Goal: Communication & Community: Answer question/provide support

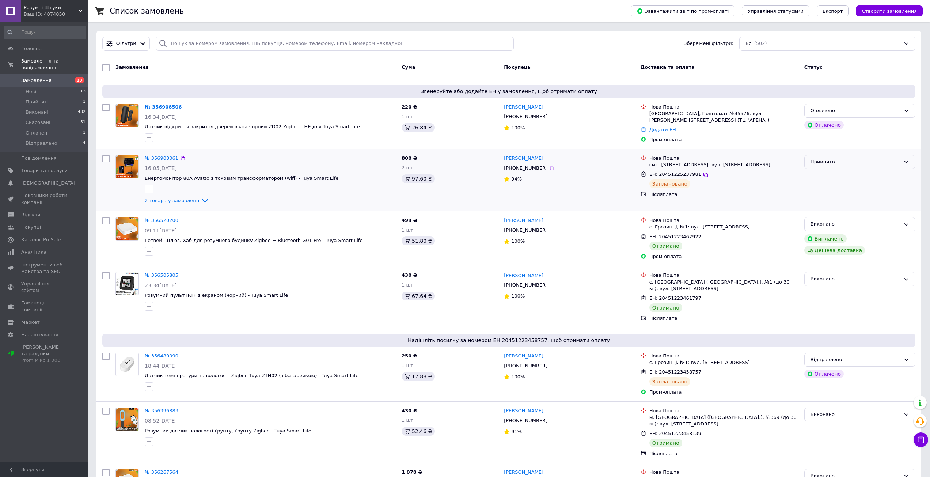
click at [849, 162] on div "Прийнято" at bounding box center [856, 162] width 90 height 8
click at [825, 216] on li "Відправлено" at bounding box center [860, 218] width 110 height 14
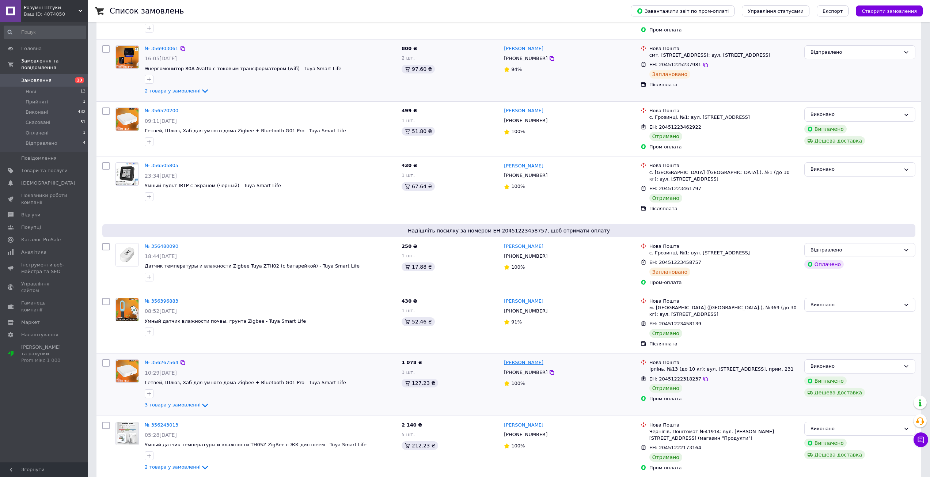
scroll to position [73, 0]
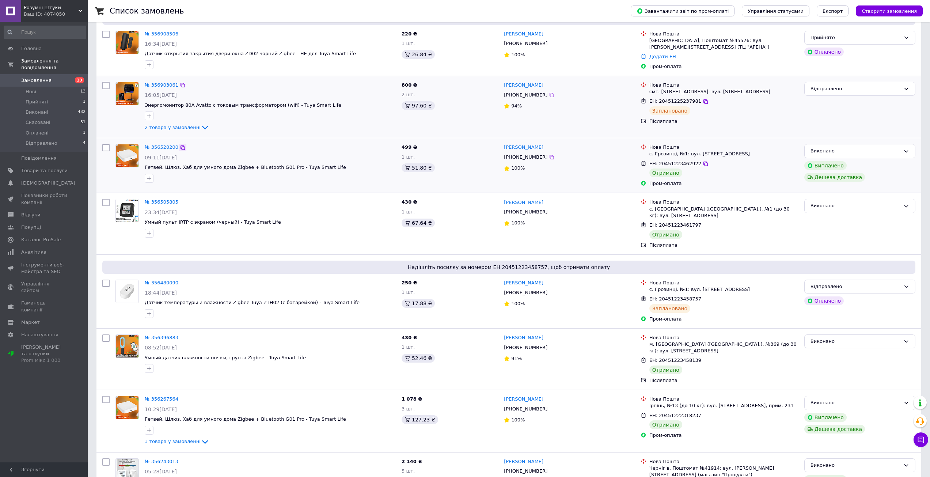
click at [181, 146] on icon at bounding box center [183, 147] width 4 height 4
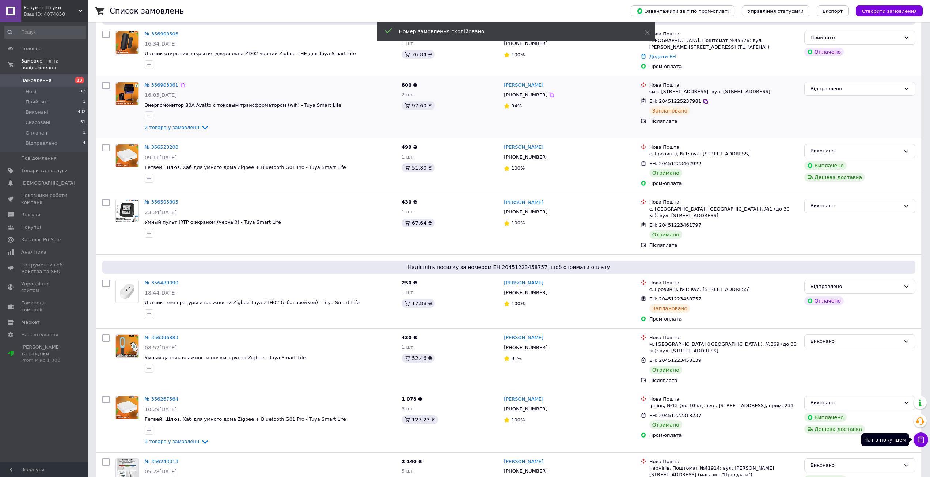
click at [920, 437] on icon at bounding box center [921, 440] width 6 height 6
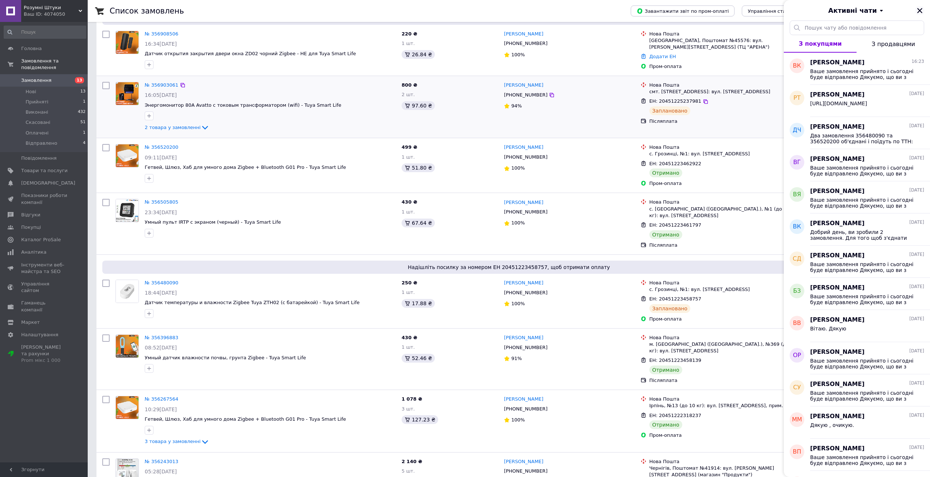
click at [919, 9] on icon "Закрити" at bounding box center [920, 10] width 7 height 7
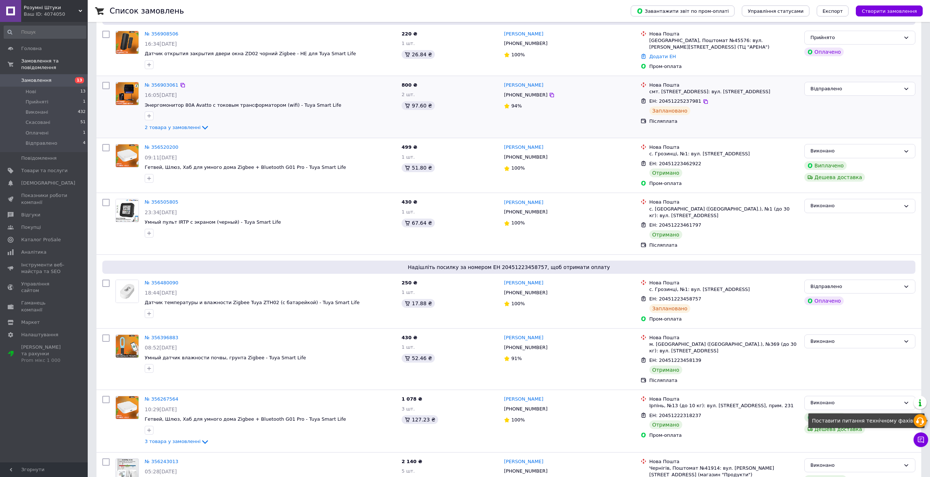
click at [920, 419] on icon at bounding box center [920, 421] width 9 height 9
click at [844, 60] on div "Прийнято Оплачено" at bounding box center [860, 50] width 117 height 45
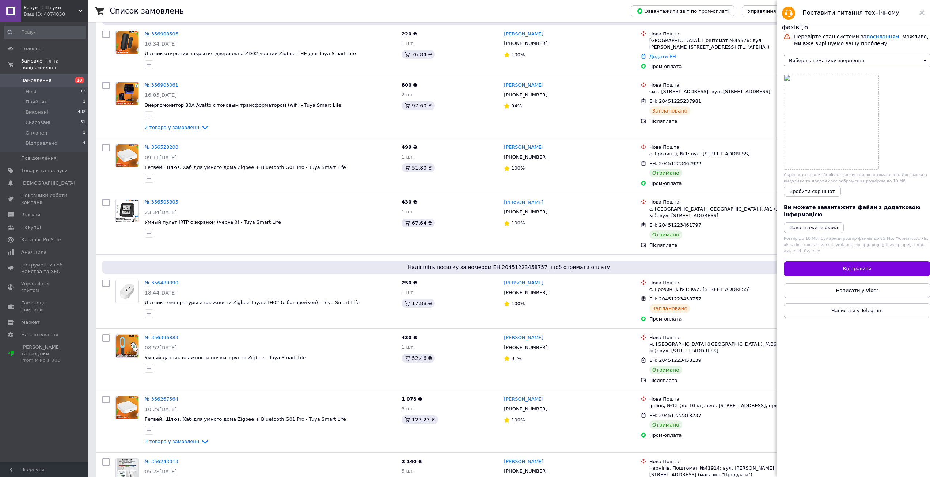
click at [858, 62] on span "Виберіть тематику звернення" at bounding box center [857, 61] width 147 height 14
click at [827, 86] on li "Каталог ProSale" at bounding box center [857, 83] width 147 height 10
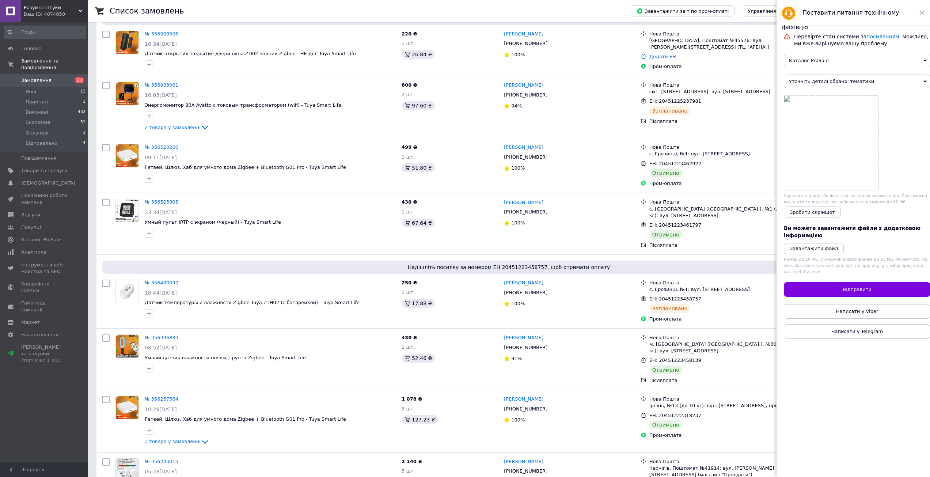
click at [844, 84] on span "Уточніть деталі обраної тематики" at bounding box center [857, 82] width 147 height 14
click at [844, 57] on span "Каталог ProSale" at bounding box center [857, 61] width 147 height 14
click at [825, 94] on li "Пром-оплата" at bounding box center [857, 92] width 147 height 10
click at [835, 84] on span "Уточніть деталі обраної тематики" at bounding box center [857, 82] width 147 height 14
click at [833, 96] on li "Виплата за Пром-оплатою" at bounding box center [857, 94] width 147 height 10
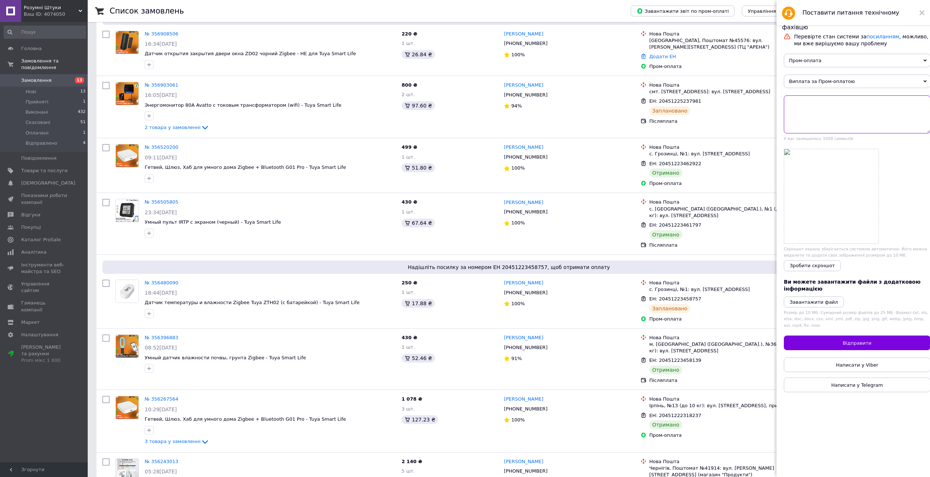
click at [813, 113] on textarea at bounding box center [857, 114] width 147 height 38
paste textarea "356520200"
click at [180, 281] on icon at bounding box center [183, 283] width 6 height 6
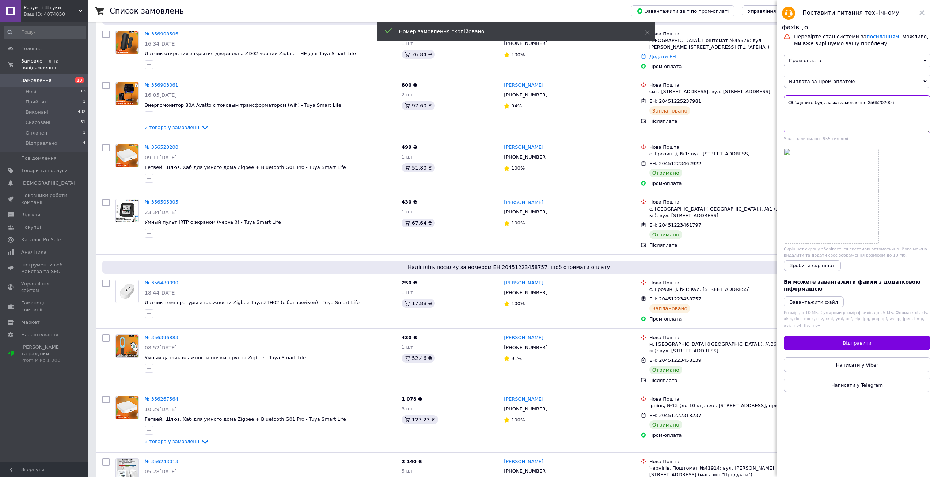
click at [906, 107] on textarea "Об'єднайте будь ласка замовлення 356520200 і" at bounding box center [857, 114] width 147 height 38
paste textarea "356480090"
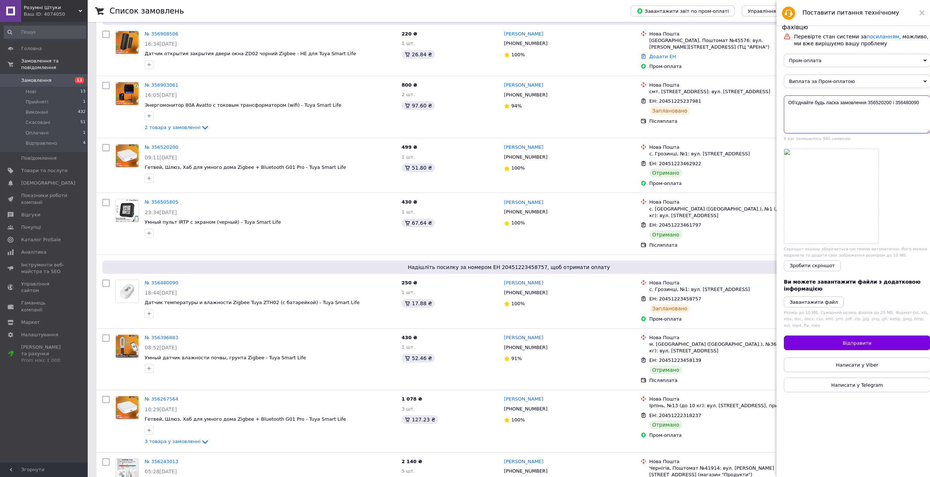
drag, startPoint x: 839, startPoint y: 106, endPoint x: 783, endPoint y: 106, distance: 56.3
click at [783, 106] on div "Перевірте стан системи за посиланням , можливо, ми вже вирішуємо вашу проблему …" at bounding box center [857, 252] width 161 height 453
click at [898, 104] on textarea "Я об'єднав замовлення 356520200 і 356480090" at bounding box center [857, 114] width 147 height 38
click at [181, 281] on icon at bounding box center [183, 283] width 4 height 4
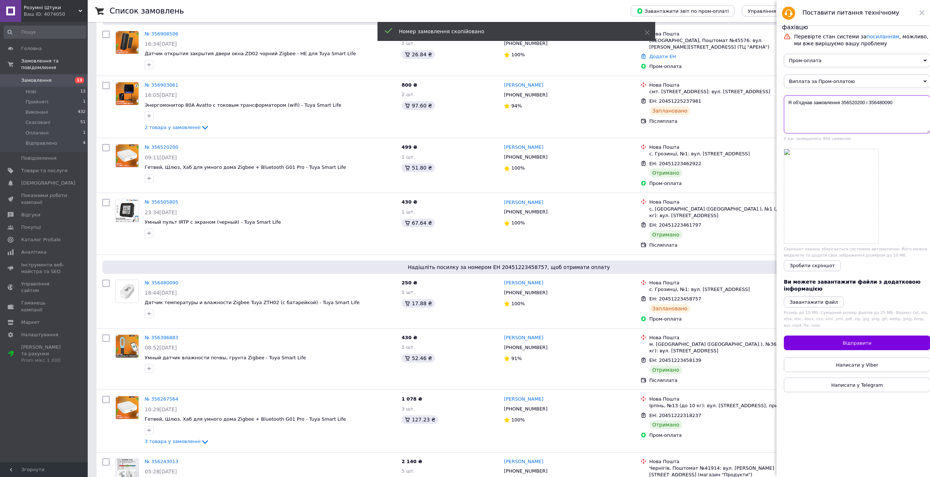
click at [898, 105] on textarea "Я об'єднав замовлення 356520200 і 356480090" at bounding box center [857, 114] width 147 height 38
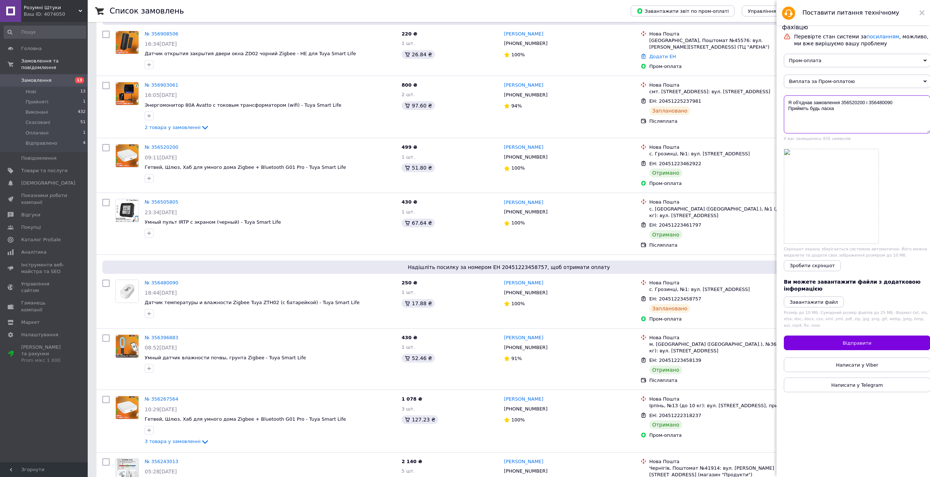
paste textarea "356480090"
click at [803, 118] on textarea "Я об'єднав замовлення 356520200 і 356480090 Прийміть будь ласка 356480090 Бо" at bounding box center [857, 114] width 147 height 38
drag, startPoint x: 796, startPoint y: 117, endPoint x: 788, endPoint y: 117, distance: 8.0
click at [788, 117] on textarea "Я об'єднав замовлення 356520200 і 356480090 Прийміть будь ласка 356480090 Бо" at bounding box center [857, 114] width 147 height 38
type textarea "Я об'єднав замовлення 356520200 і 356480090 Прийміть будь ласка 356480090 Клієн…"
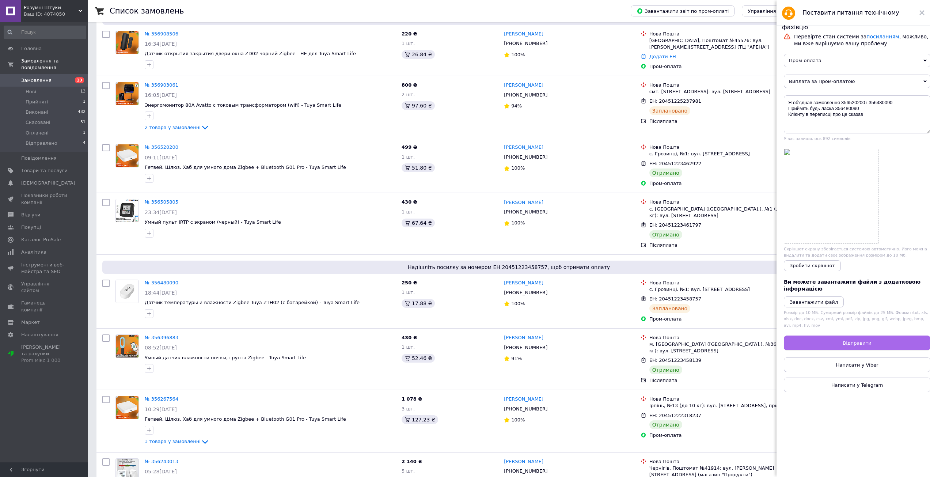
click at [853, 346] on span "Відправити" at bounding box center [857, 342] width 29 height 5
